Goal: Navigation & Orientation: Understand site structure

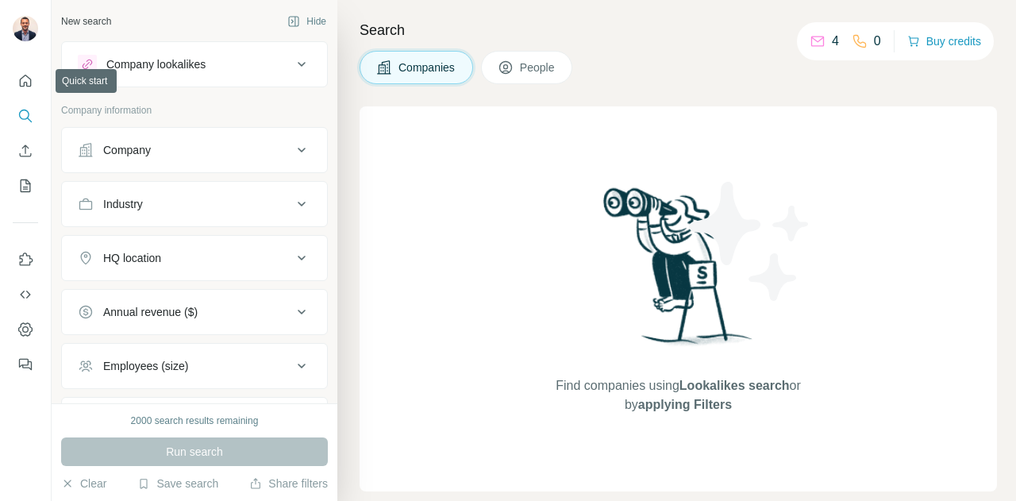
drag, startPoint x: 0, startPoint y: 0, endPoint x: 20, endPoint y: 96, distance: 98.1
click at [20, 96] on nav at bounding box center [25, 133] width 25 height 133
click at [29, 91] on button "Quick start" at bounding box center [25, 81] width 25 height 29
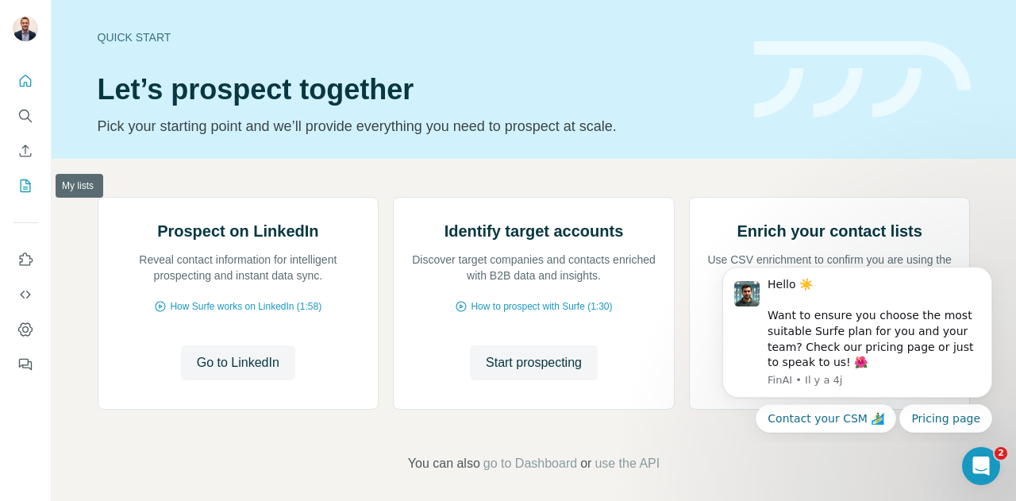
click at [21, 183] on icon "My lists" at bounding box center [26, 185] width 10 height 13
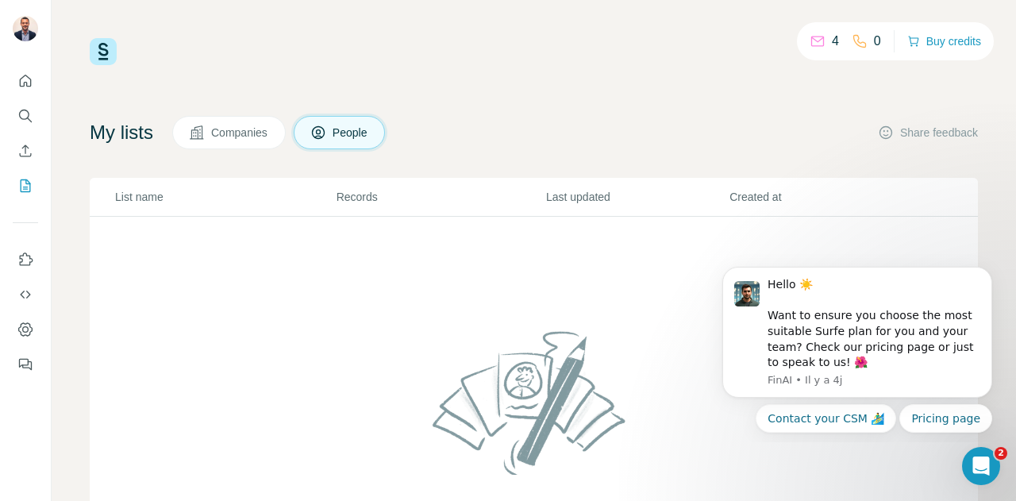
click at [139, 199] on p "List name" at bounding box center [225, 197] width 220 height 16
click at [349, 199] on p "Records" at bounding box center [441, 197] width 208 height 16
click at [249, 121] on button "Companies" at bounding box center [229, 132] width 114 height 33
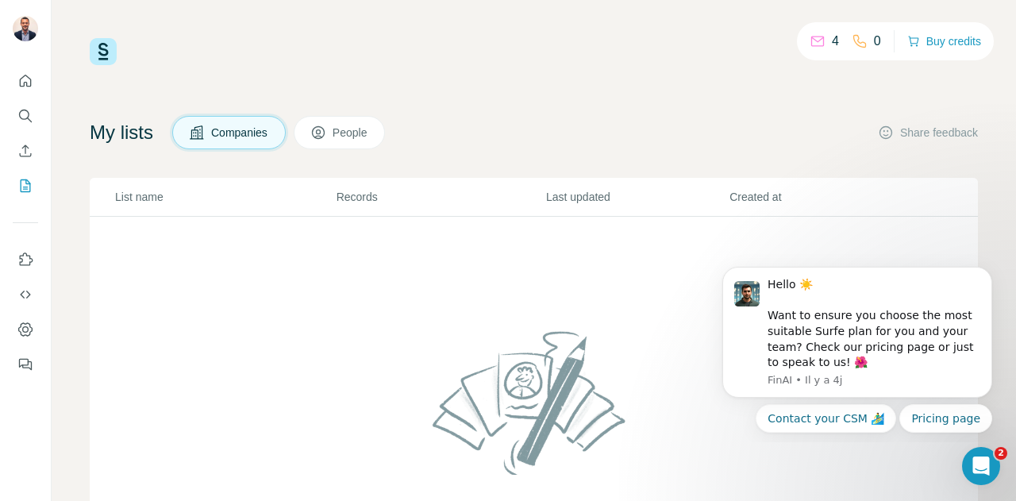
click at [369, 137] on span "People" at bounding box center [351, 133] width 37 height 16
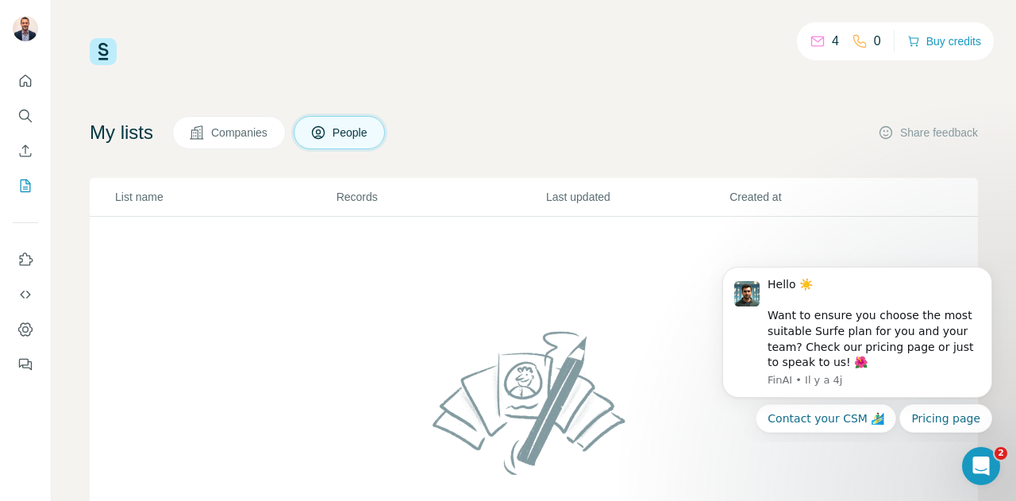
click at [583, 197] on p "Last updated" at bounding box center [637, 197] width 182 height 16
click at [750, 186] on th "Created at" at bounding box center [820, 197] width 183 height 39
click at [29, 335] on icon "Dashboard" at bounding box center [25, 328] width 14 height 13
